Goal: Task Accomplishment & Management: Manage account settings

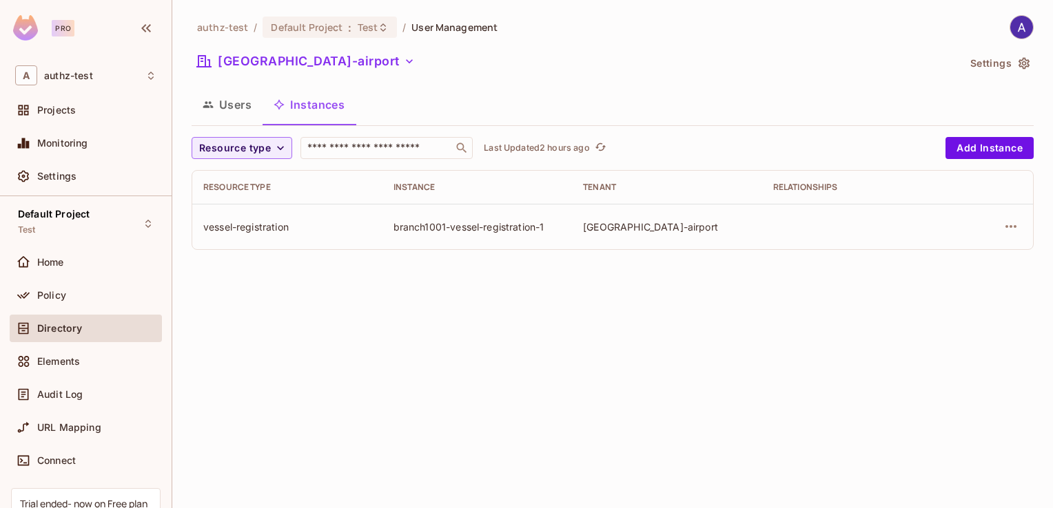
drag, startPoint x: 0, startPoint y: 0, endPoint x: 335, endPoint y: 353, distance: 486.3
click at [335, 353] on div "authz-test / Default Project : Test / User Management [GEOGRAPHIC_DATA]-airport…" at bounding box center [612, 254] width 880 height 508
click at [58, 295] on span "Policy" at bounding box center [51, 295] width 29 height 11
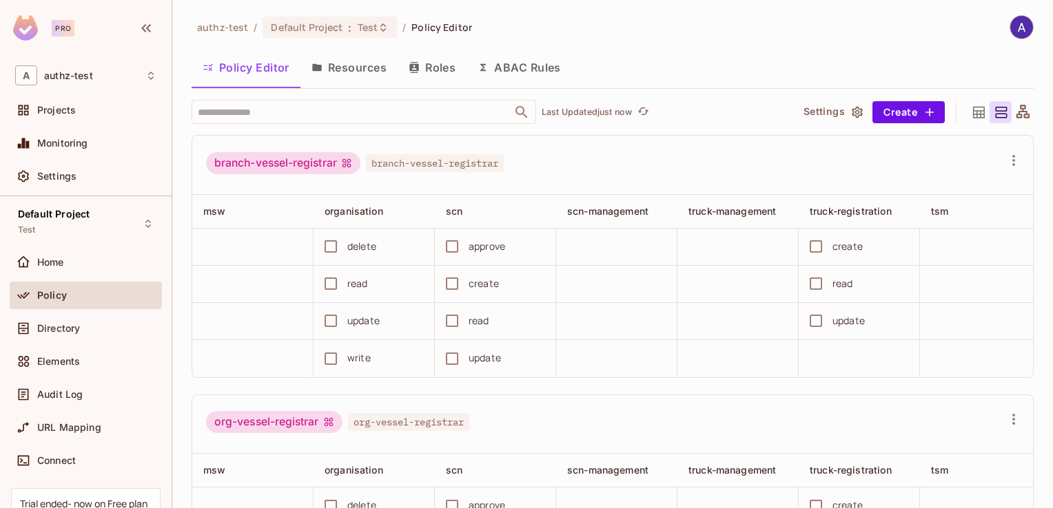
click at [557, 169] on div "branch-vessel-registrar branch-vessel-registrar" at bounding box center [604, 165] width 796 height 26
click at [529, 21] on div "authz-test / Default Project : Test / Policy Editor" at bounding box center [613, 27] width 842 height 24
click at [552, 37] on div "authz-test / Default Project : Test / Policy Editor" at bounding box center [613, 27] width 842 height 24
click at [339, 69] on button "Resources" at bounding box center [348, 67] width 97 height 34
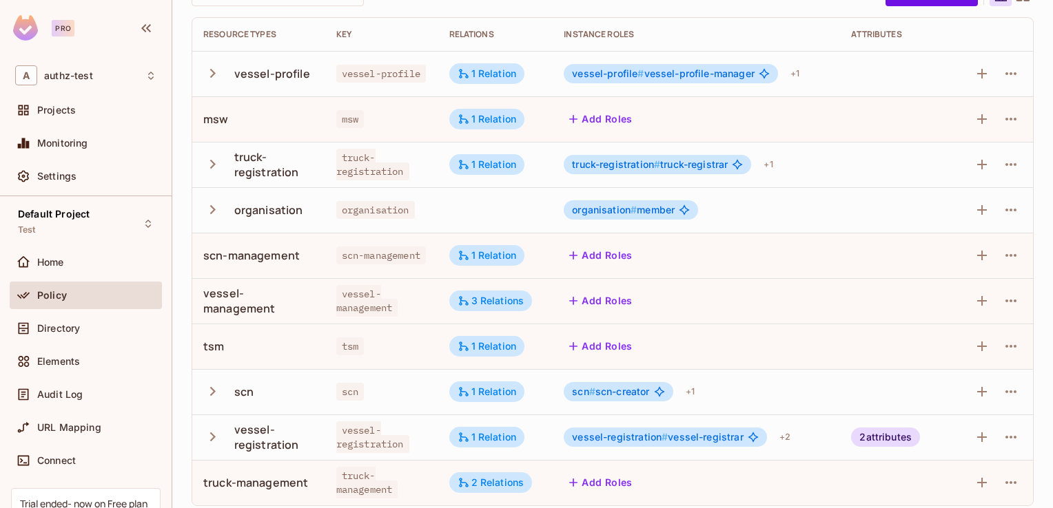
scroll to position [124, 0]
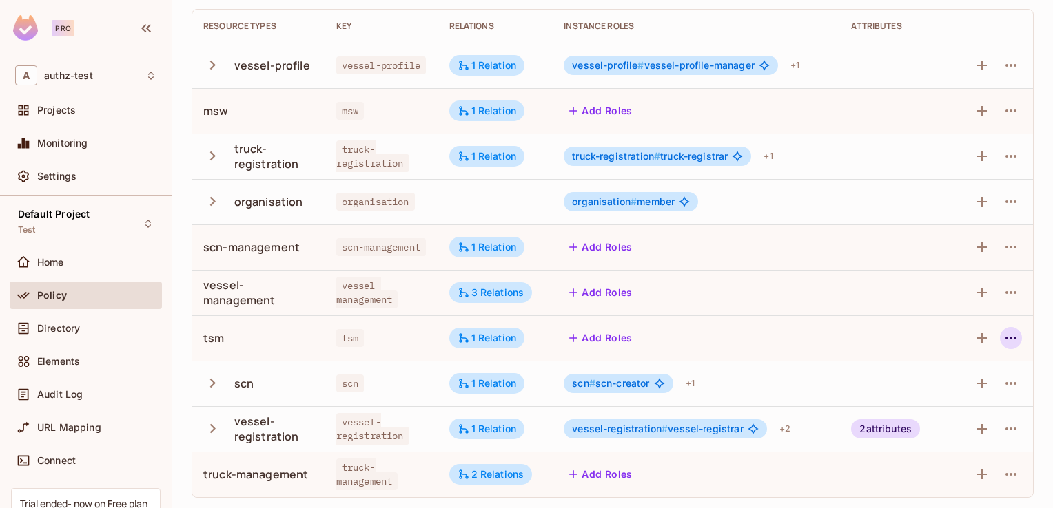
click at [1002, 341] on icon "button" at bounding box center [1010, 338] width 17 height 17
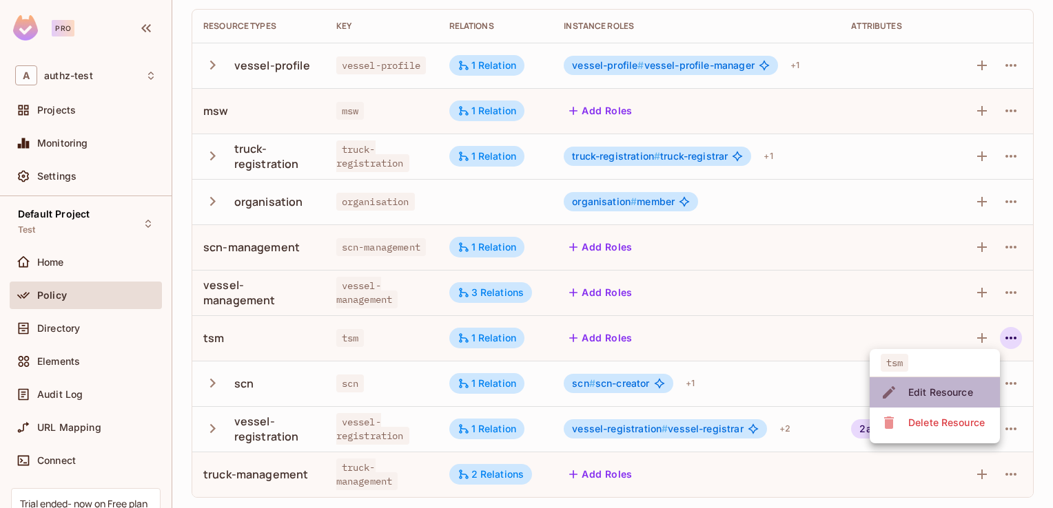
click at [948, 389] on div "Edit Resource" at bounding box center [940, 393] width 65 height 14
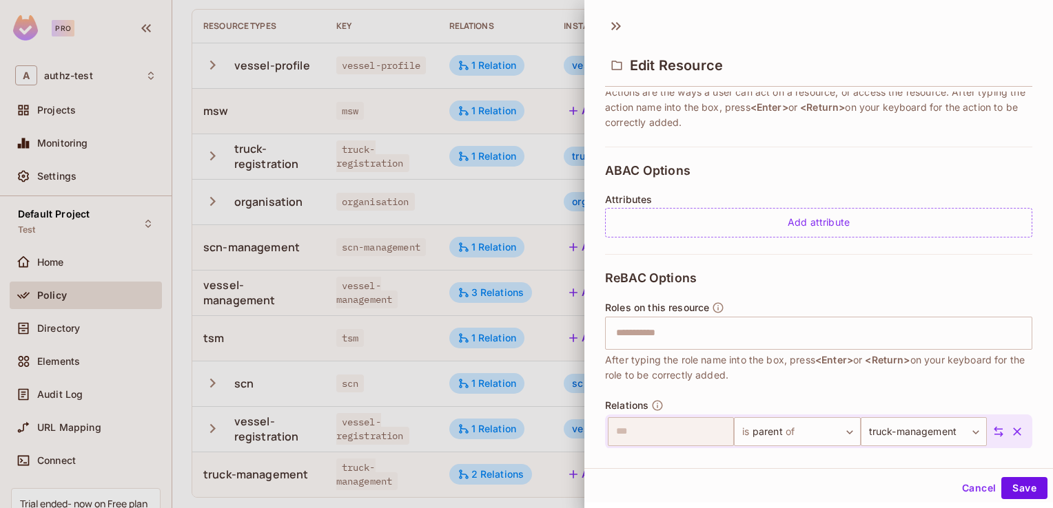
scroll to position [289, 0]
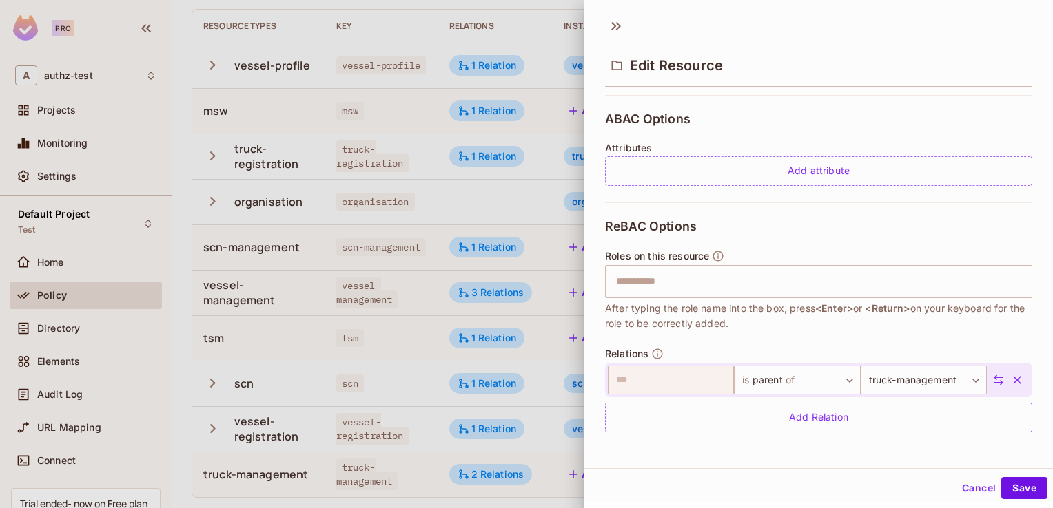
click at [557, 256] on div at bounding box center [526, 254] width 1053 height 508
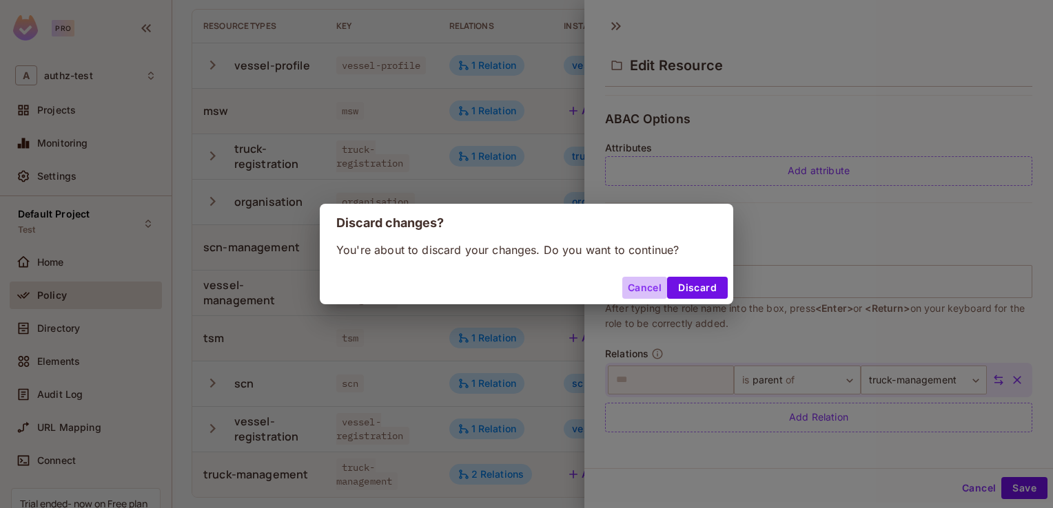
click at [639, 285] on button "Cancel" at bounding box center [644, 288] width 45 height 22
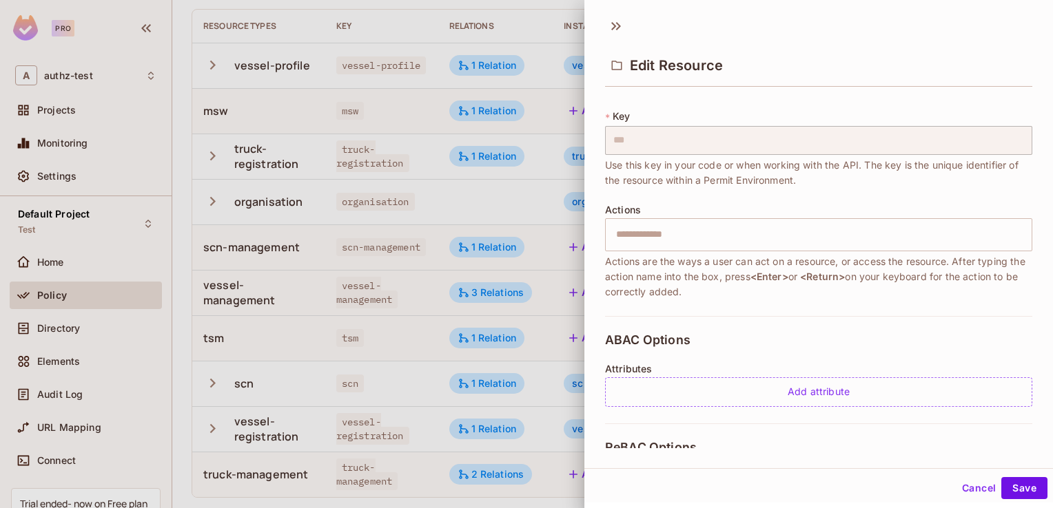
scroll to position [0, 0]
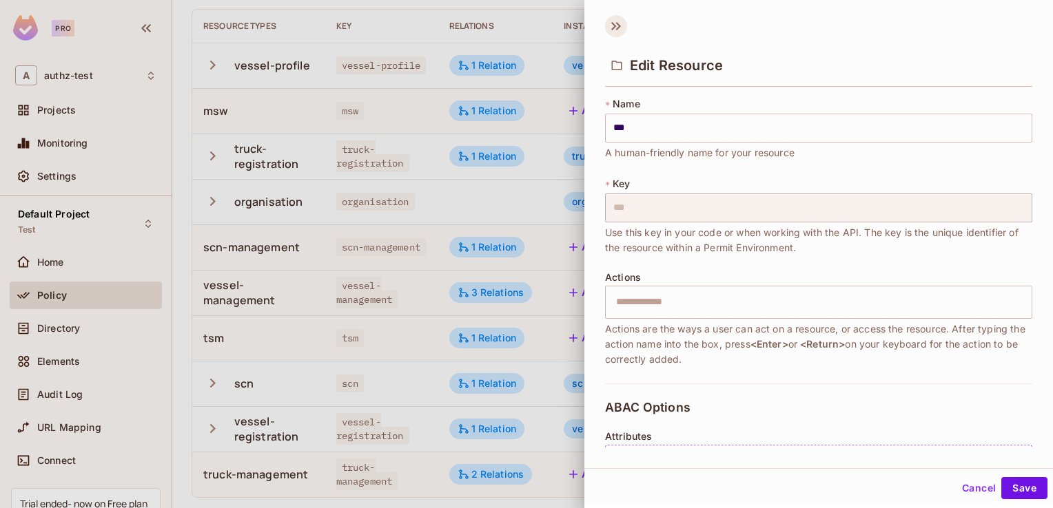
click at [615, 26] on icon at bounding box center [613, 26] width 5 height 8
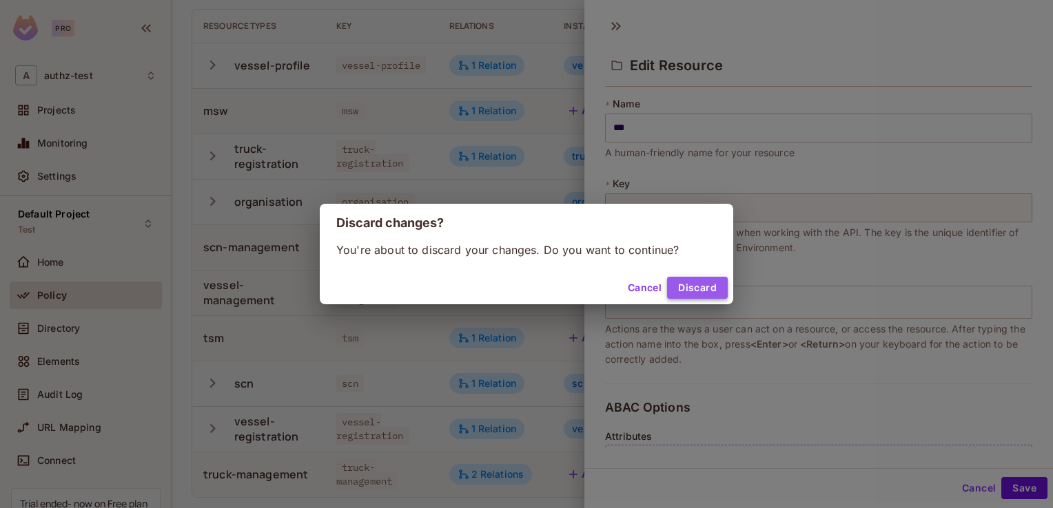
click at [678, 288] on button "Discard" at bounding box center [697, 288] width 61 height 22
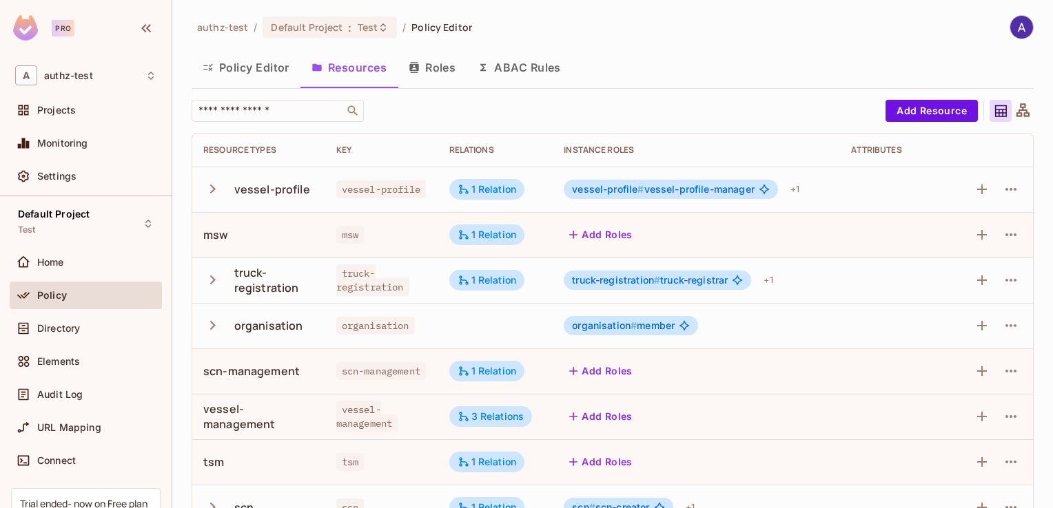
click at [1014, 103] on icon at bounding box center [1022, 111] width 17 height 17
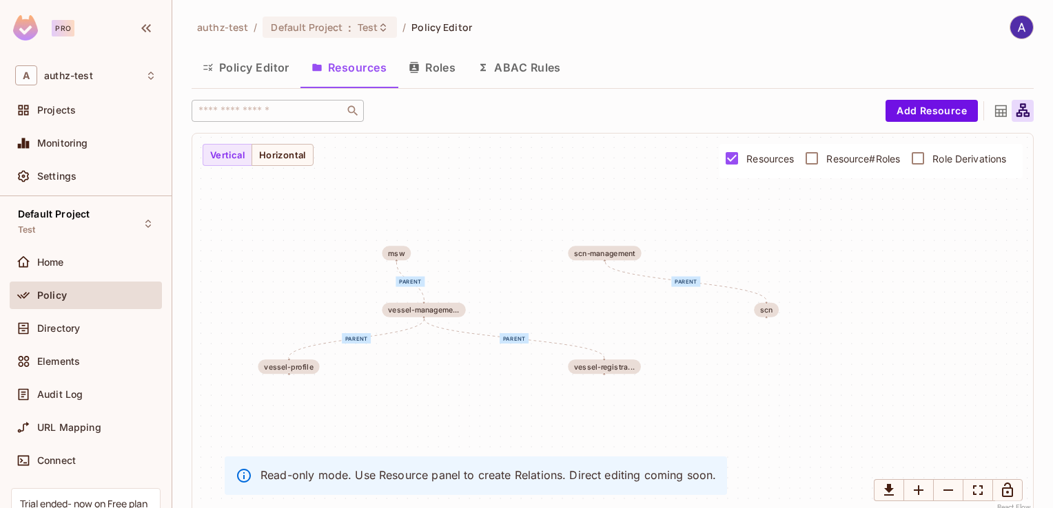
drag, startPoint x: 413, startPoint y: 305, endPoint x: 540, endPoint y: 282, distance: 128.8
click at [540, 282] on div "parent parent parent parent parent parent vessel-profile msw truck-registrat...…" at bounding box center [612, 324] width 840 height 380
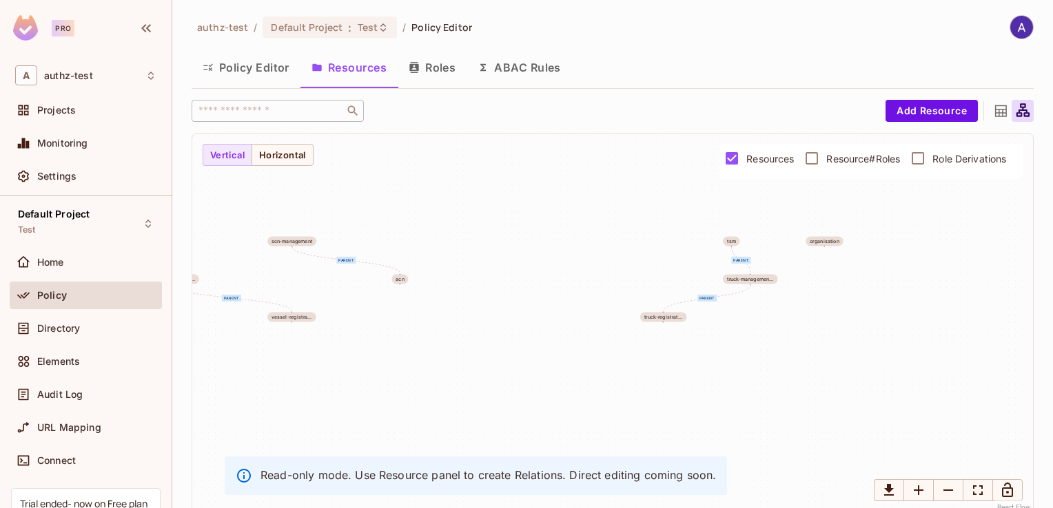
drag, startPoint x: 822, startPoint y: 295, endPoint x: 420, endPoint y: 302, distance: 402.4
click at [420, 302] on div "parent parent parent parent parent parent vessel-profile msw truck-registrat...…" at bounding box center [612, 324] width 840 height 380
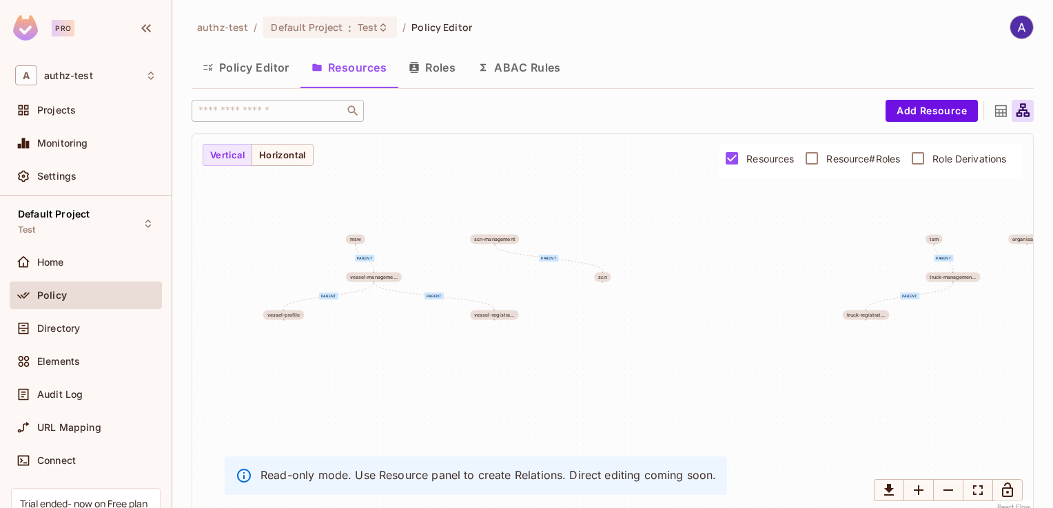
drag, startPoint x: 457, startPoint y: 276, endPoint x: 723, endPoint y: 265, distance: 266.2
click at [723, 265] on div "parent parent parent parent parent parent vessel-profile msw truck-registrat...…" at bounding box center [612, 324] width 840 height 380
click at [254, 65] on button "Policy Editor" at bounding box center [246, 67] width 109 height 34
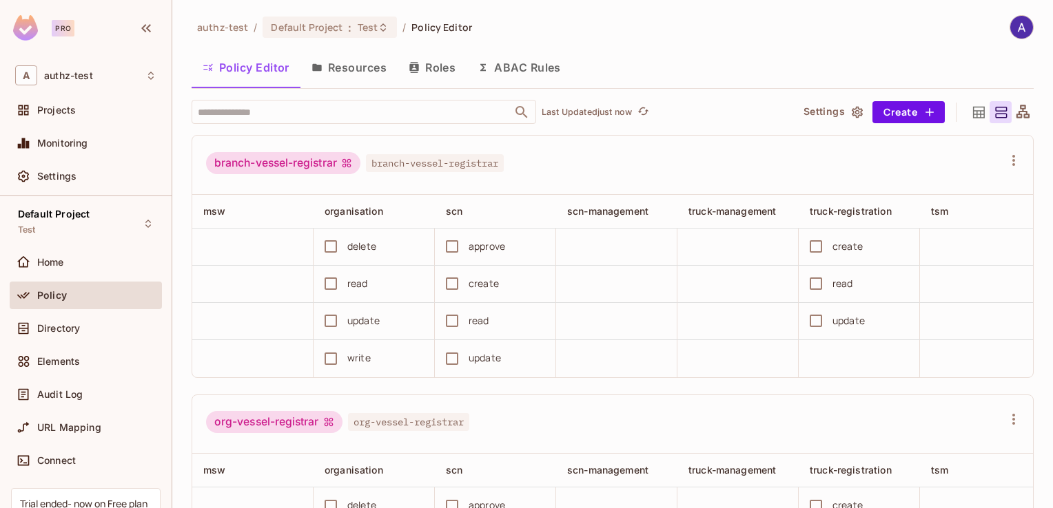
click at [355, 70] on button "Resources" at bounding box center [348, 67] width 97 height 34
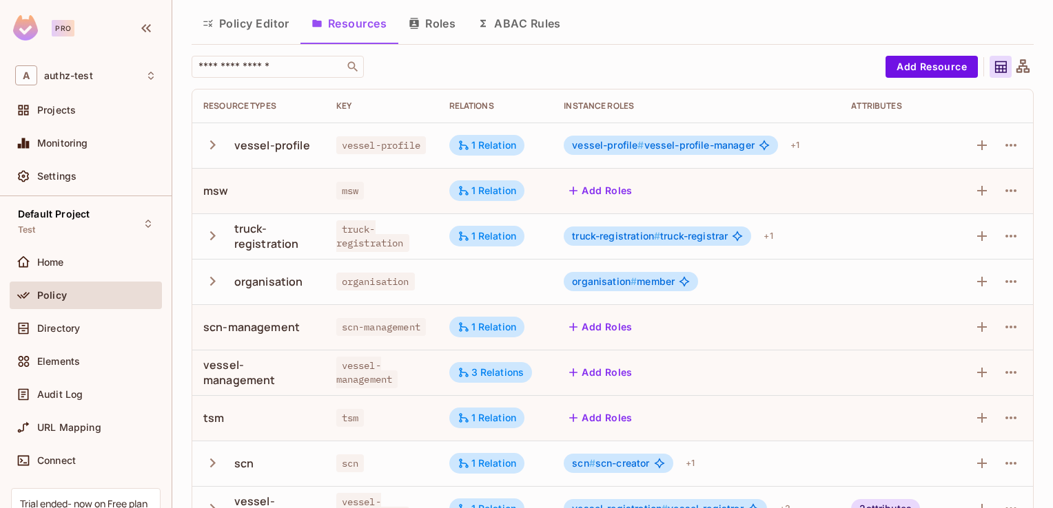
scroll to position [41, 0]
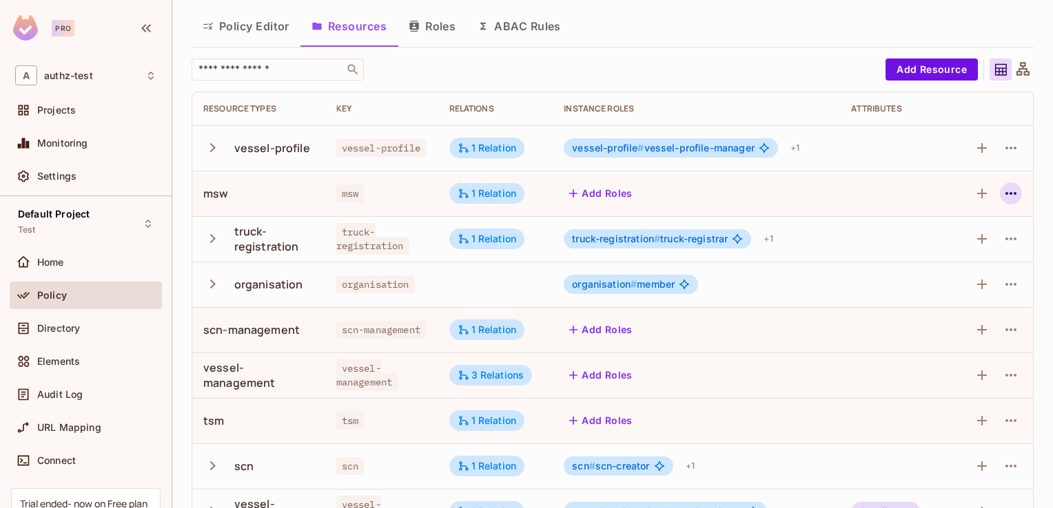
click at [1002, 190] on icon "button" at bounding box center [1010, 193] width 17 height 17
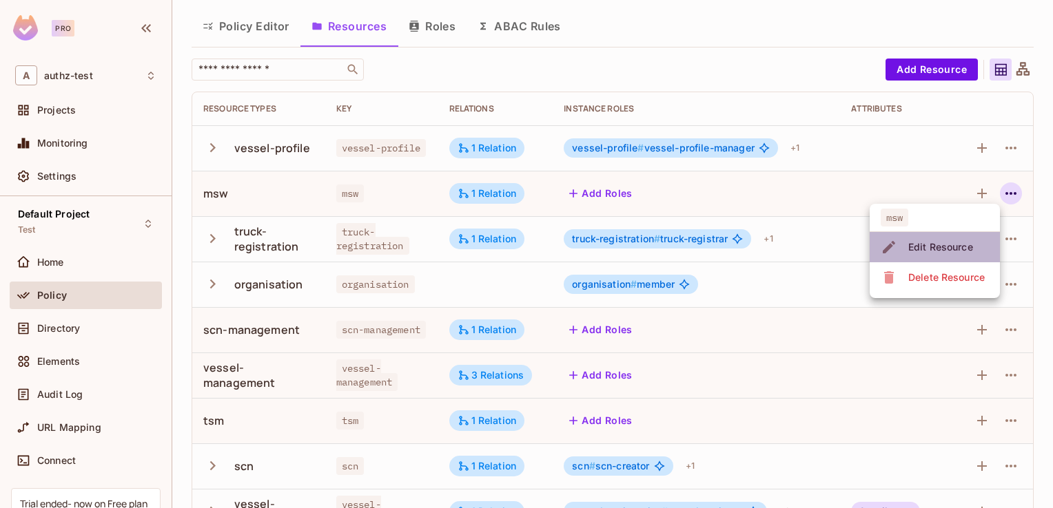
click at [953, 245] on div "Edit Resource" at bounding box center [940, 247] width 65 height 14
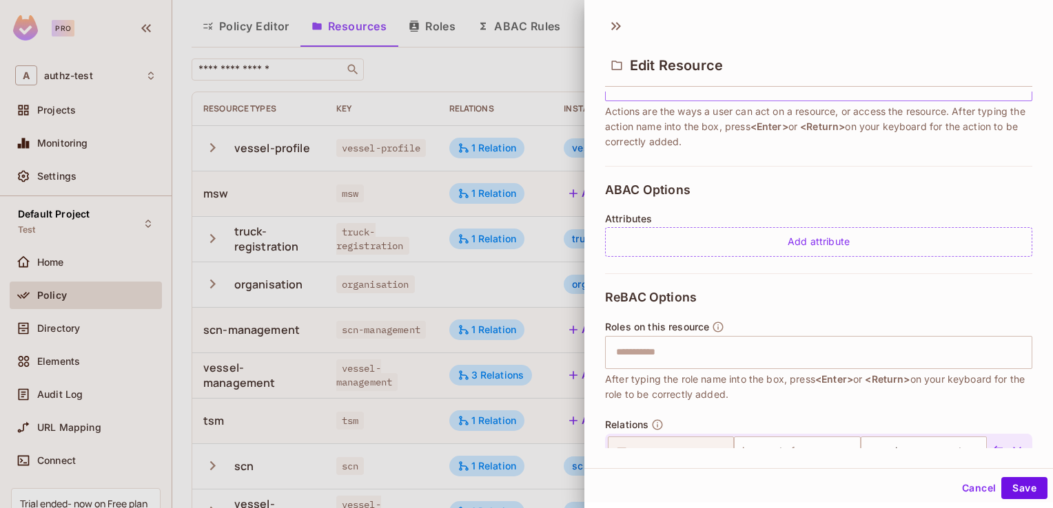
scroll to position [289, 0]
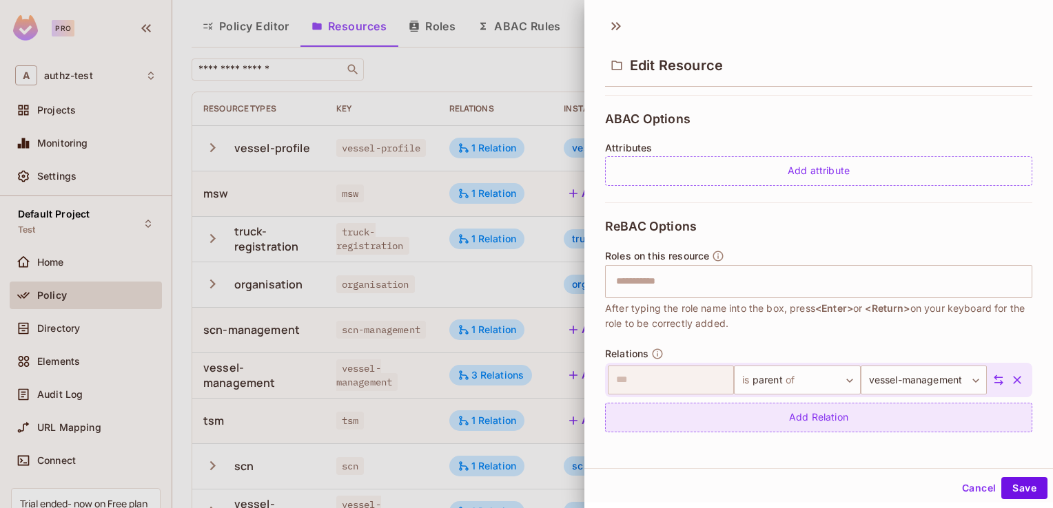
click at [781, 417] on div "Add Relation" at bounding box center [818, 418] width 427 height 30
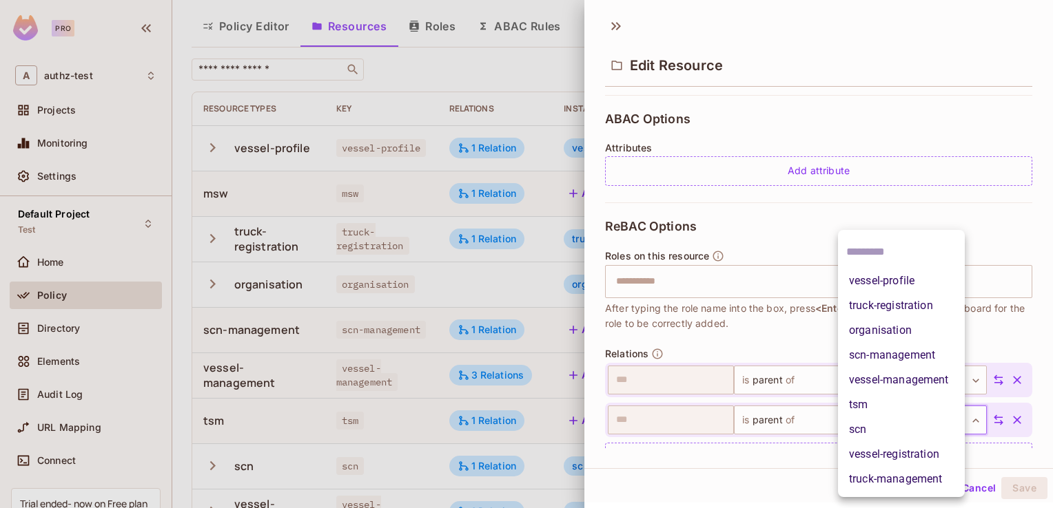
click at [896, 411] on body "Pro A authz-test Projects Monitoring Settings Default Project Test Home Policy …" at bounding box center [526, 254] width 1053 height 508
click at [887, 356] on li "scn-management" at bounding box center [901, 355] width 127 height 25
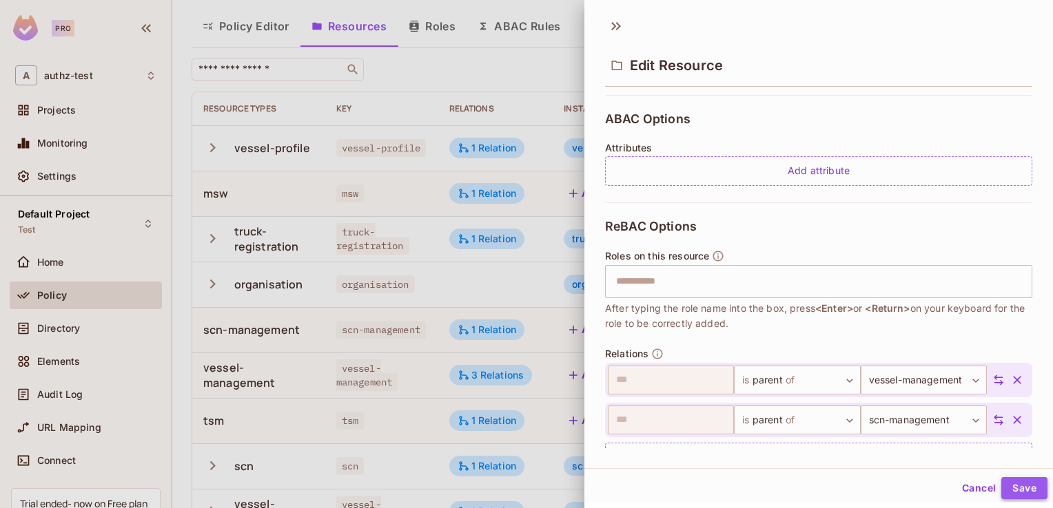
click at [1011, 485] on button "Save" at bounding box center [1024, 488] width 46 height 22
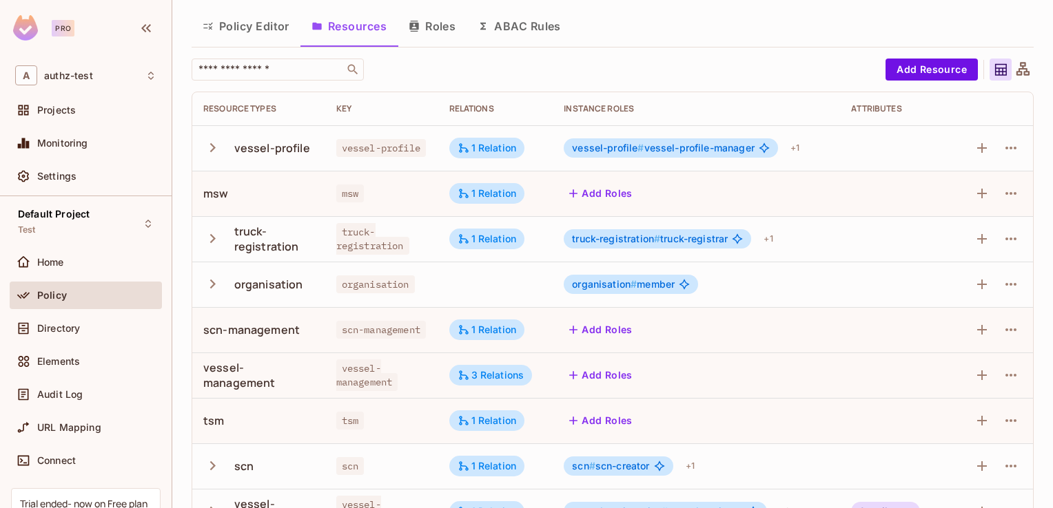
click at [601, 63] on div "​" at bounding box center [535, 70] width 687 height 22
click at [66, 327] on span "Directory" at bounding box center [58, 328] width 43 height 11
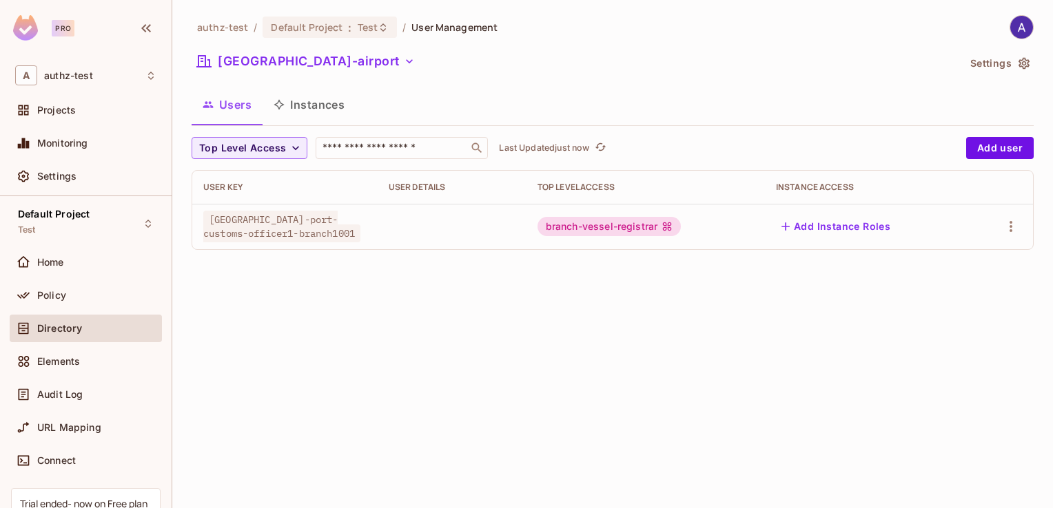
click at [276, 332] on div "authz-test / Default Project : Test / User Management [GEOGRAPHIC_DATA]-airport…" at bounding box center [612, 254] width 880 height 508
click at [315, 101] on button "Instances" at bounding box center [308, 104] width 93 height 34
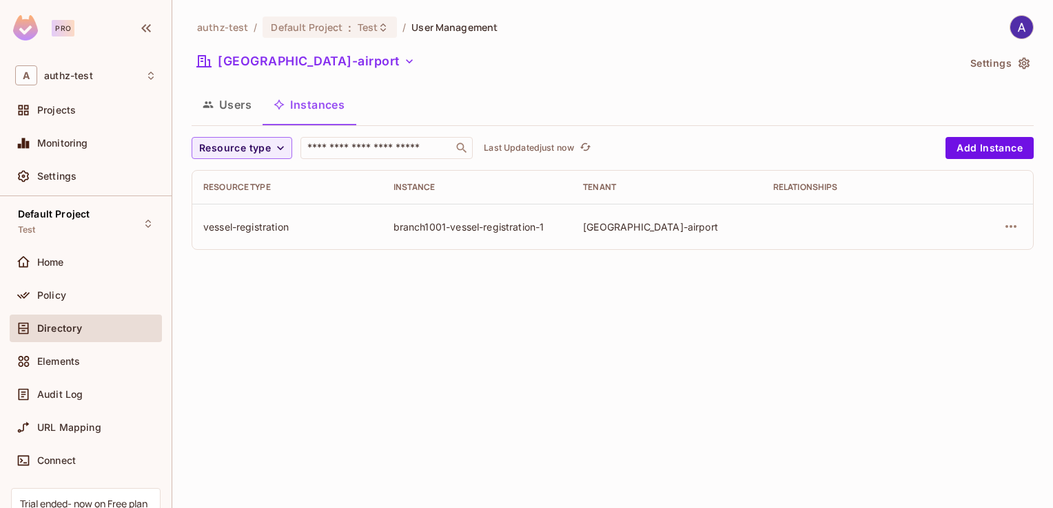
click at [240, 103] on button "Users" at bounding box center [227, 104] width 71 height 34
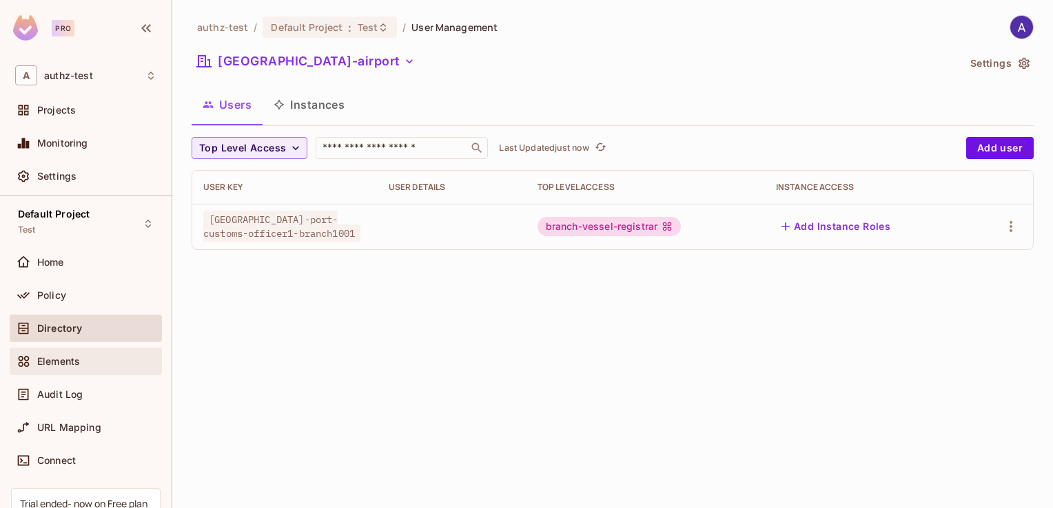
click at [72, 356] on span "Elements" at bounding box center [58, 361] width 43 height 11
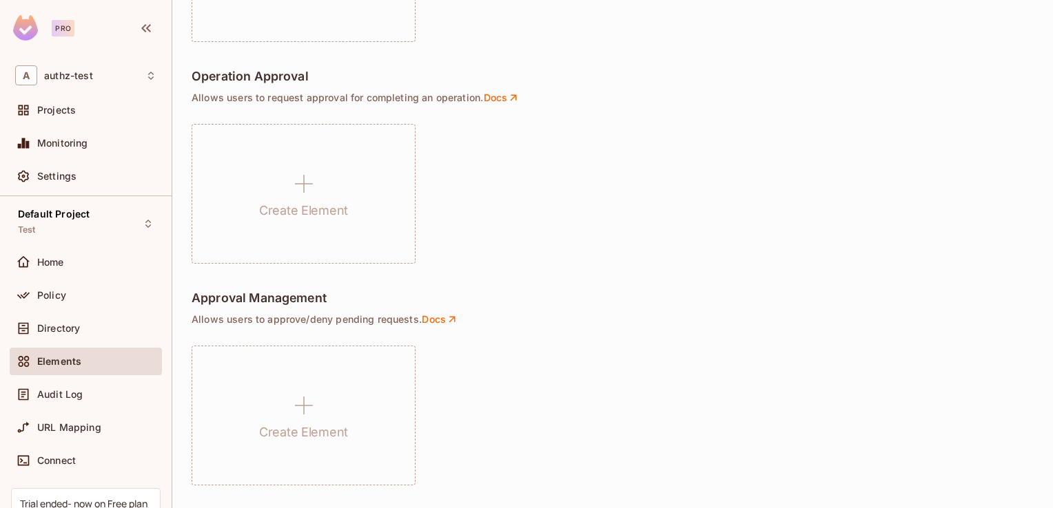
scroll to position [1025, 0]
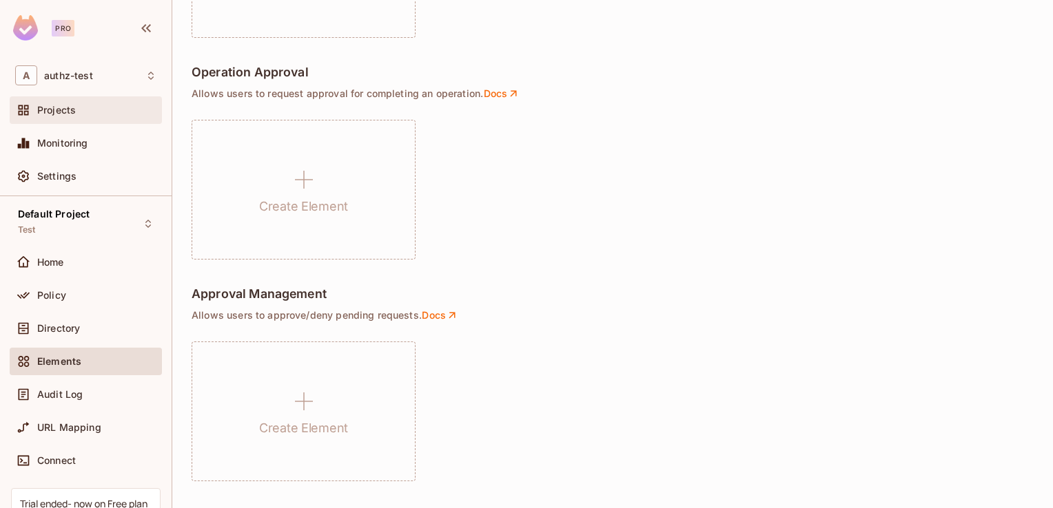
click at [52, 107] on span "Projects" at bounding box center [56, 110] width 39 height 11
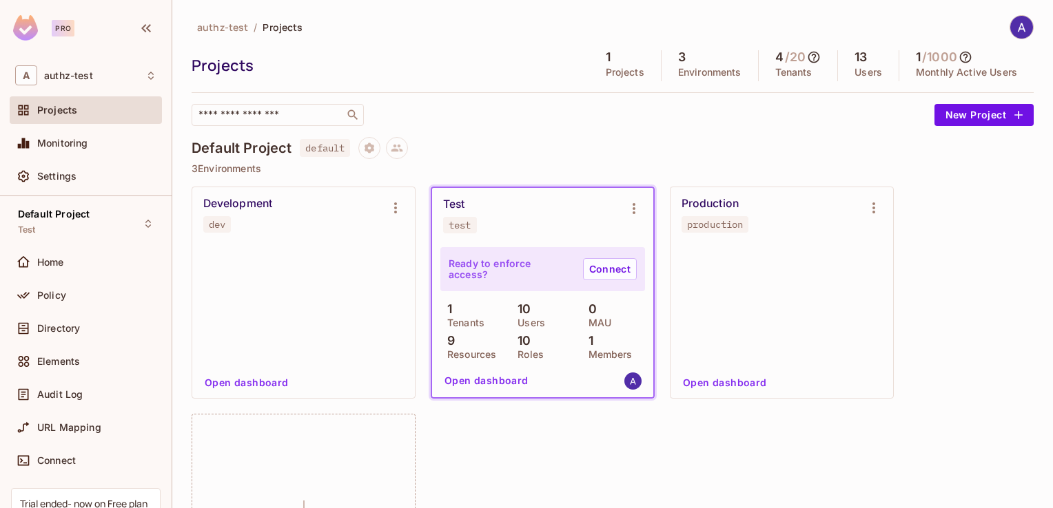
scroll to position [132, 0]
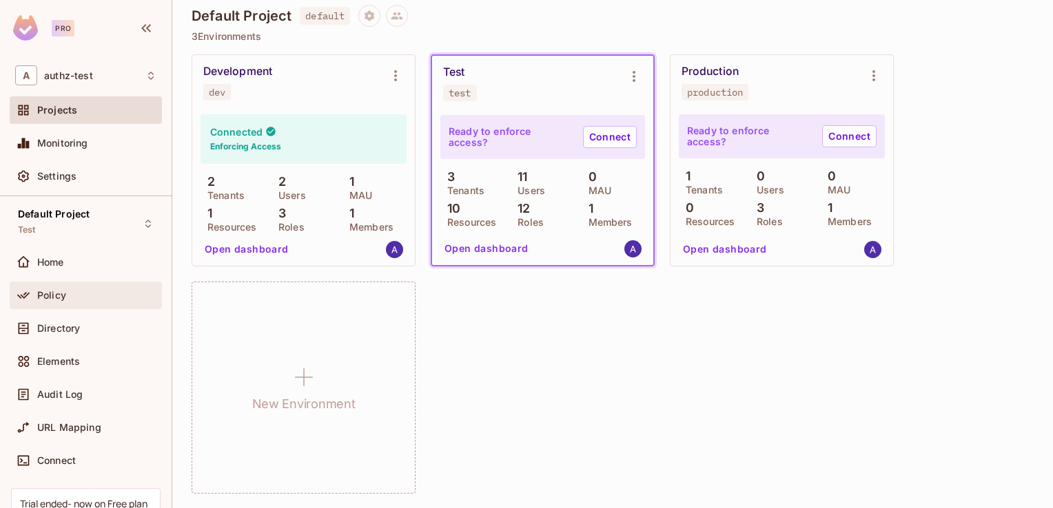
click at [74, 292] on div "Policy" at bounding box center [96, 295] width 119 height 11
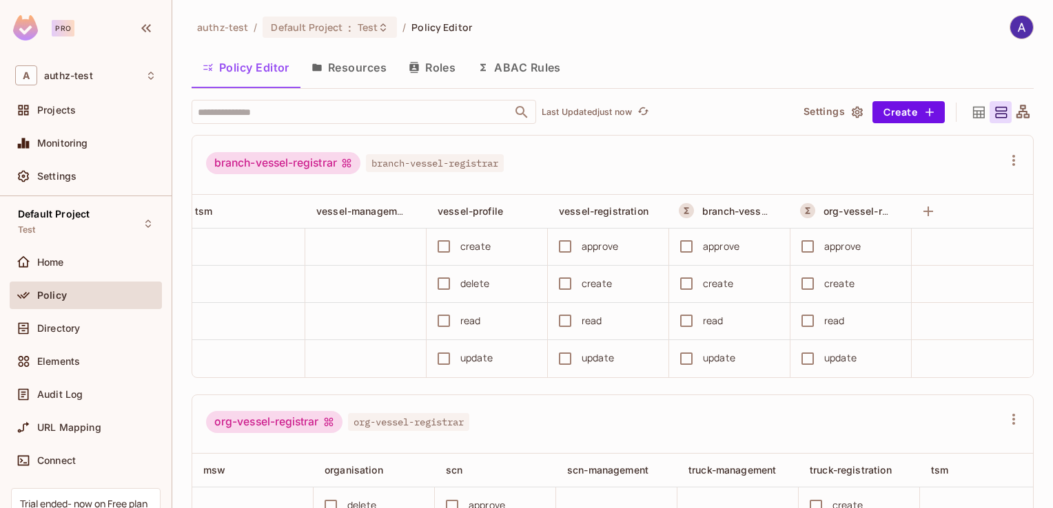
scroll to position [0, 766]
